Goal: Task Accomplishment & Management: Complete application form

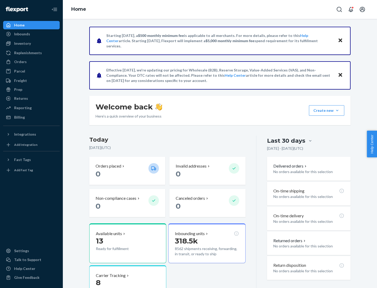
click at [337, 111] on button "Create new Create new inbound Create new order Create new product" at bounding box center [326, 110] width 35 height 10
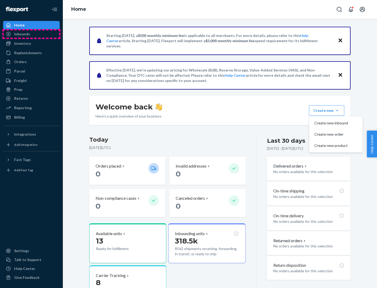
click at [31, 34] on div "Inbounds" at bounding box center [32, 33] width 56 height 7
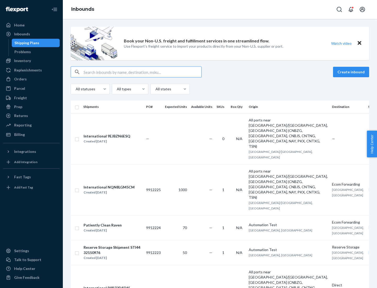
click at [352, 72] on button "Create inbound" at bounding box center [351, 72] width 36 height 10
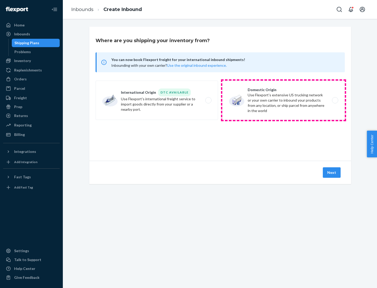
click at [284, 100] on label "Domestic Origin Use Flexport’s extensive US trucking network or your own carrie…" at bounding box center [283, 100] width 123 height 39
click at [335, 100] on input "Domestic Origin Use Flexport’s extensive US trucking network or your own carrie…" at bounding box center [336, 100] width 3 height 3
radio input "true"
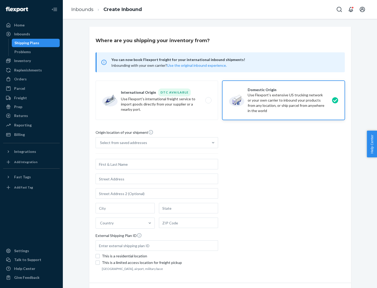
click at [122, 143] on div "Select from saved addresses" at bounding box center [123, 142] width 47 height 5
click at [101, 143] on input "Select from saved addresses" at bounding box center [100, 142] width 1 height 5
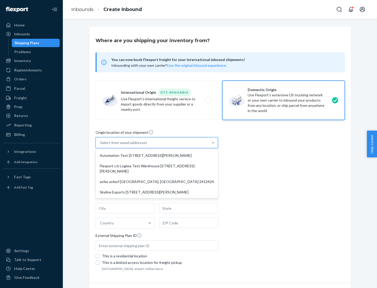
scroll to position [2, 0]
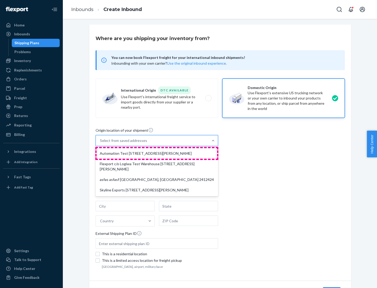
click at [157, 154] on div "Automation Test [STREET_ADDRESS][PERSON_NAME]" at bounding box center [157, 153] width 121 height 10
click at [101, 143] on input "option Automation Test [STREET_ADDRESS][PERSON_NAME] focused, 1 of 4. 4 results…" at bounding box center [100, 140] width 1 height 5
type input "Automation Test"
type input "9th Floor"
type input "[GEOGRAPHIC_DATA]"
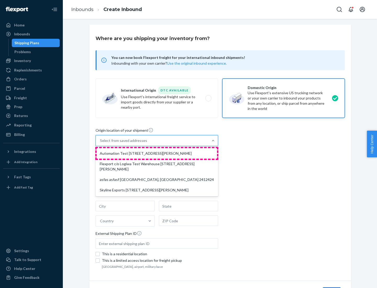
type input "CA"
type input "94104"
type input "[STREET_ADDRESS][PERSON_NAME]"
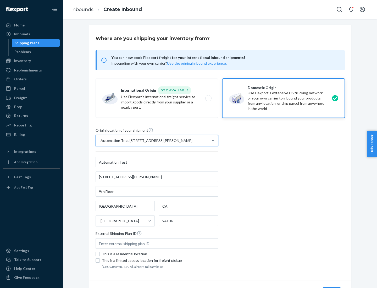
scroll to position [31, 0]
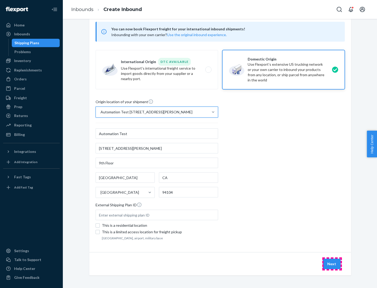
click at [332, 264] on button "Next" at bounding box center [332, 264] width 18 height 10
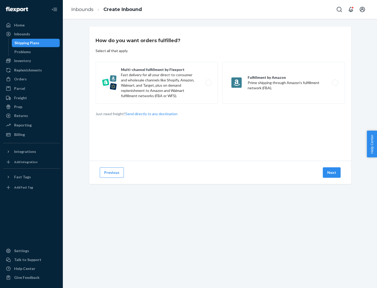
click at [157, 83] on label "Multi-channel fulfillment by Flexport Fast delivery for all your direct-to-cons…" at bounding box center [157, 83] width 123 height 42
click at [208, 83] on input "Multi-channel fulfillment by Flexport Fast delivery for all your direct-to-cons…" at bounding box center [209, 82] width 3 height 3
radio input "true"
click at [332, 173] on button "Next" at bounding box center [332, 172] width 18 height 10
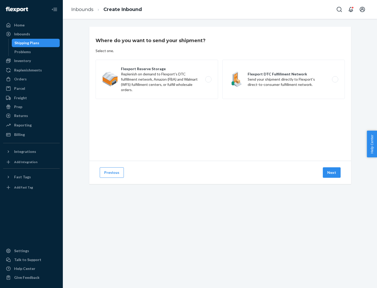
click at [284, 79] on label "Flexport DTC Fulfillment Network Send your shipment directly to Flexport's dire…" at bounding box center [283, 79] width 123 height 39
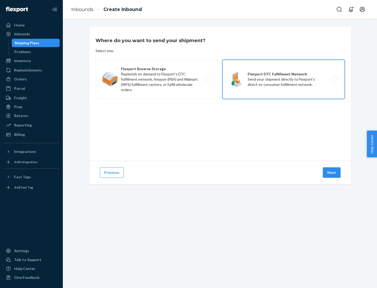
click at [335, 79] on input "Flexport DTC Fulfillment Network Send your shipment directly to Flexport's dire…" at bounding box center [336, 79] width 3 height 3
radio input "true"
click at [332, 173] on button "Next" at bounding box center [332, 172] width 18 height 10
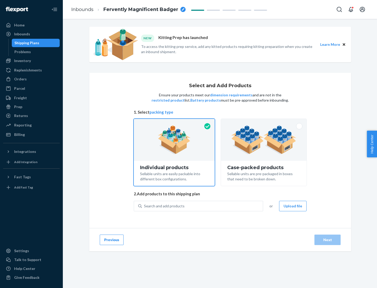
click at [264, 140] on img at bounding box center [263, 139] width 65 height 29
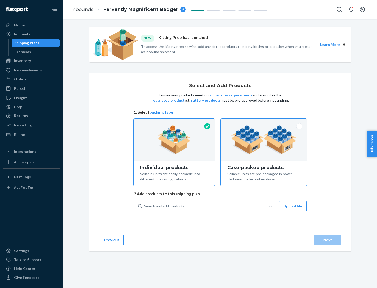
click at [264, 122] on input "Case-packed products Sellable units are pre-packaged in boxes that need to be b…" at bounding box center [263, 120] width 3 height 3
radio input "true"
radio input "false"
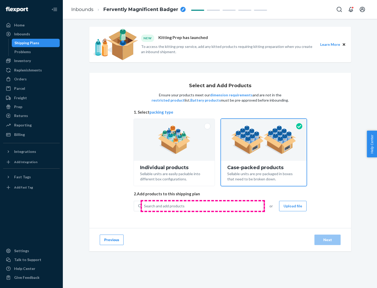
click at [203, 206] on div "Search and add products" at bounding box center [202, 205] width 121 height 9
click at [145, 206] on input "Search and add products" at bounding box center [144, 206] width 1 height 5
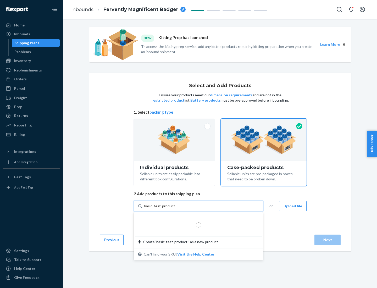
type input "basic-test-product-1"
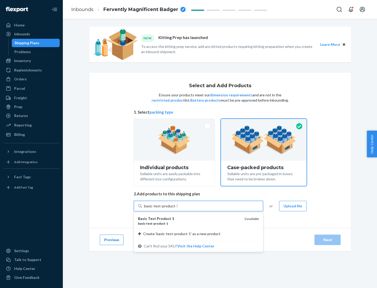
click at [189, 223] on div "basic - test - product - 1" at bounding box center [189, 223] width 102 height 4
click at [178, 209] on input "basic-test-product-1" at bounding box center [161, 206] width 34 height 5
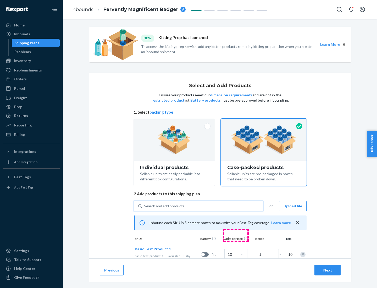
scroll to position [19, 0]
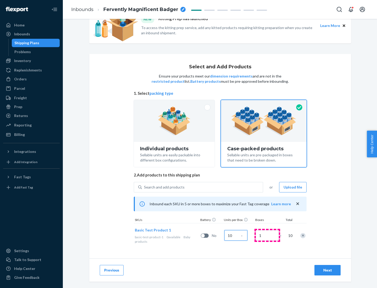
type input "10"
type input "7"
click at [328, 270] on div "Next" at bounding box center [327, 270] width 17 height 5
radio input "true"
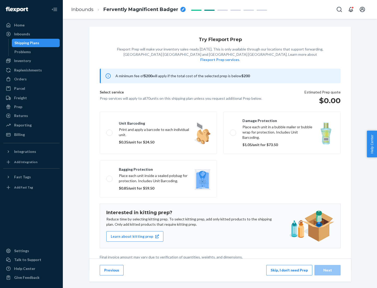
scroll to position [1, 0]
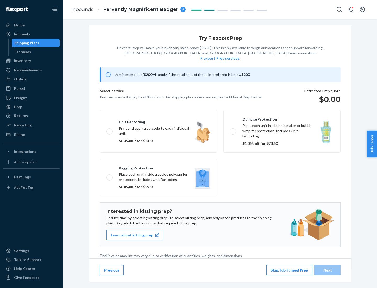
click at [158, 167] on label "Bagging protection Place each unit inside a sealed polybag for protection. Incl…" at bounding box center [158, 177] width 117 height 37
click at [110, 176] on input "Bagging protection Place each unit inside a sealed polybag for protection. Incl…" at bounding box center [107, 177] width 3 height 3
checkbox input "true"
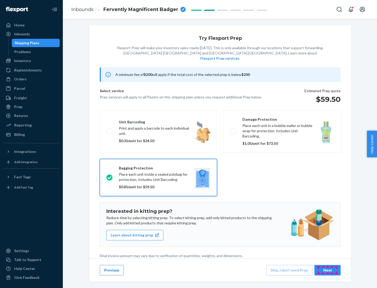
click at [328, 270] on div "Next" at bounding box center [327, 270] width 17 height 5
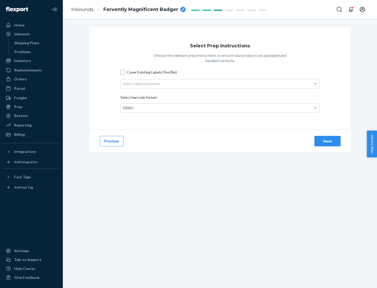
click at [123, 72] on input "Cover Existing Labels (Yes/No)" at bounding box center [123, 72] width 4 height 4
checkbox input "true"
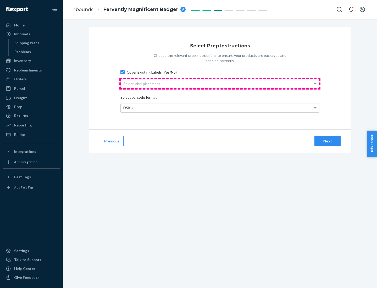
click at [220, 84] on div "Select label placement" at bounding box center [220, 83] width 199 height 9
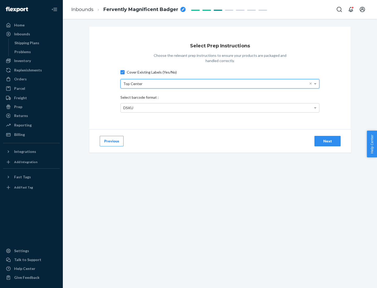
click at [220, 108] on div "DSKU" at bounding box center [220, 107] width 199 height 9
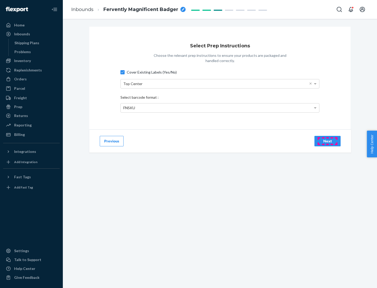
click at [328, 141] on div "Next" at bounding box center [327, 141] width 17 height 5
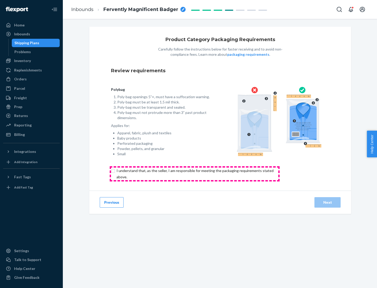
click at [195, 174] on input "checkbox" at bounding box center [198, 174] width 174 height 13
checkbox input "true"
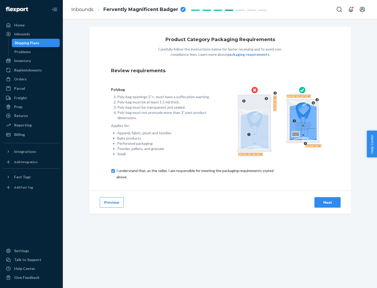
click at [328, 202] on div "Next" at bounding box center [327, 202] width 17 height 5
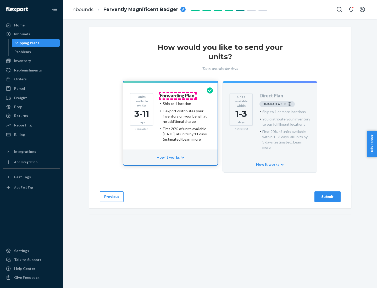
click at [178, 96] on h4 "Forwarding Plan" at bounding box center [177, 95] width 34 height 5
click at [328, 194] on div "Submit" at bounding box center [327, 196] width 17 height 5
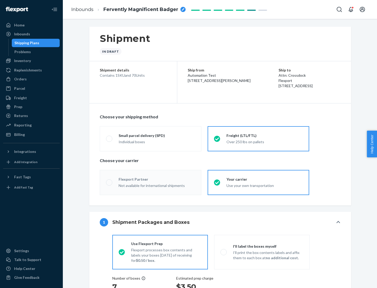
radio input "true"
radio input "false"
radio input "true"
radio input "false"
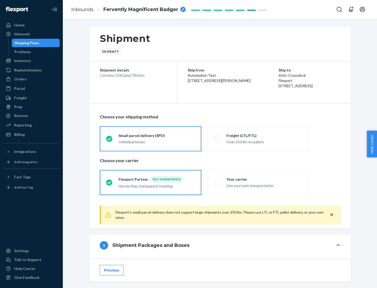
click at [157, 142] on div "Individual boxes" at bounding box center [157, 141] width 76 height 5
click at [110, 140] on input "Small parcel delivery (SPD) Individual boxes" at bounding box center [107, 138] width 3 height 3
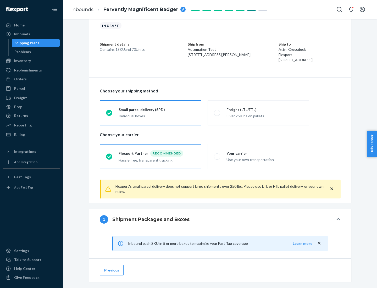
click at [157, 153] on div "Recommended" at bounding box center [166, 153] width 33 height 6
click at [110, 155] on input "Flexport Partner Recommended Hassle free, transparent tracking" at bounding box center [107, 156] width 3 height 3
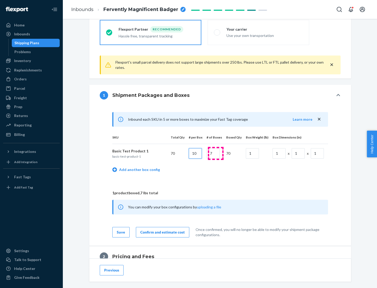
type input "10"
type input "7"
type input "1"
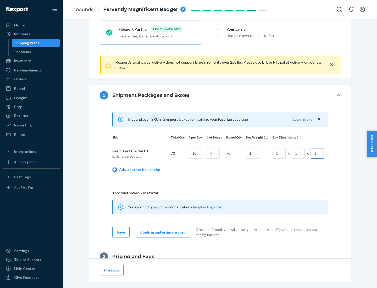
scroll to position [229, 0]
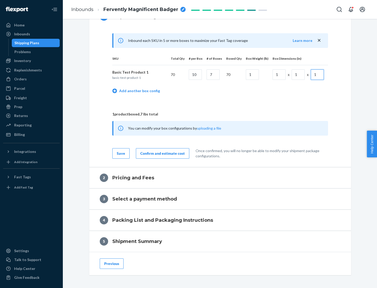
type input "1"
click at [162, 153] on div "Confirm and estimate cost" at bounding box center [162, 153] width 45 height 5
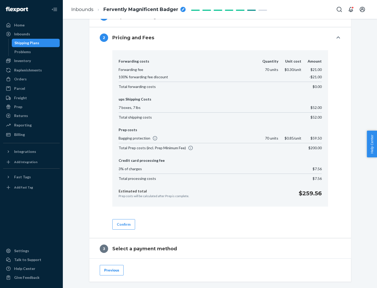
scroll to position [300, 0]
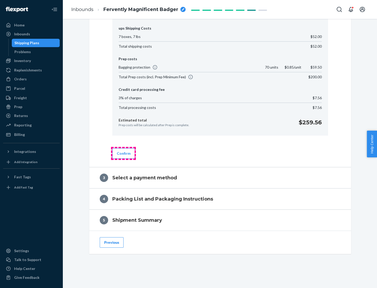
click at [123, 153] on button "Confirm" at bounding box center [123, 153] width 23 height 10
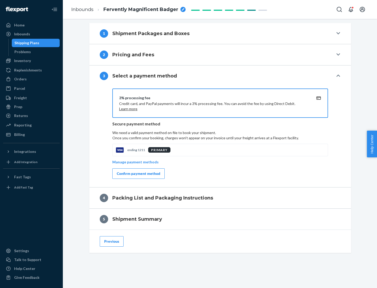
scroll to position [212, 0]
click at [138, 174] on div "Confirm payment method" at bounding box center [138, 173] width 43 height 5
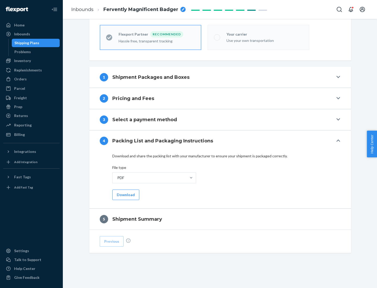
click at [125, 195] on button "Download" at bounding box center [125, 195] width 27 height 10
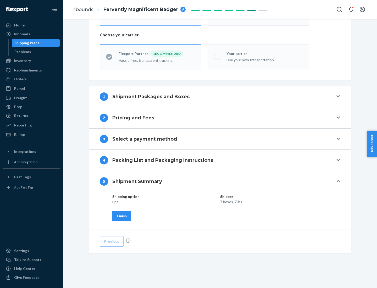
scroll to position [126, 0]
